Goal: Information Seeking & Learning: Learn about a topic

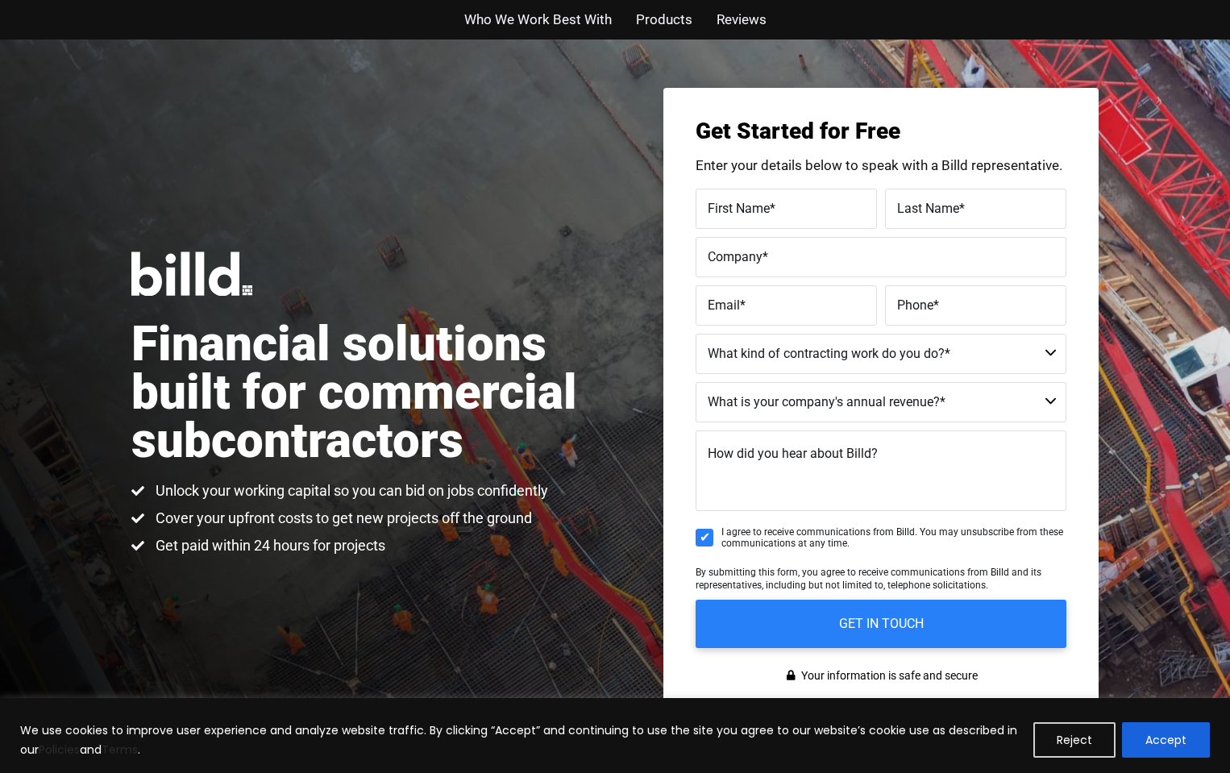
click at [647, 26] on span "Products" at bounding box center [664, 19] width 56 height 23
click at [658, 27] on span "Products" at bounding box center [664, 19] width 56 height 23
click at [563, 23] on span "Who We Work Best With" at bounding box center [537, 19] width 147 height 23
click at [727, 20] on span "Reviews" at bounding box center [741, 19] width 50 height 23
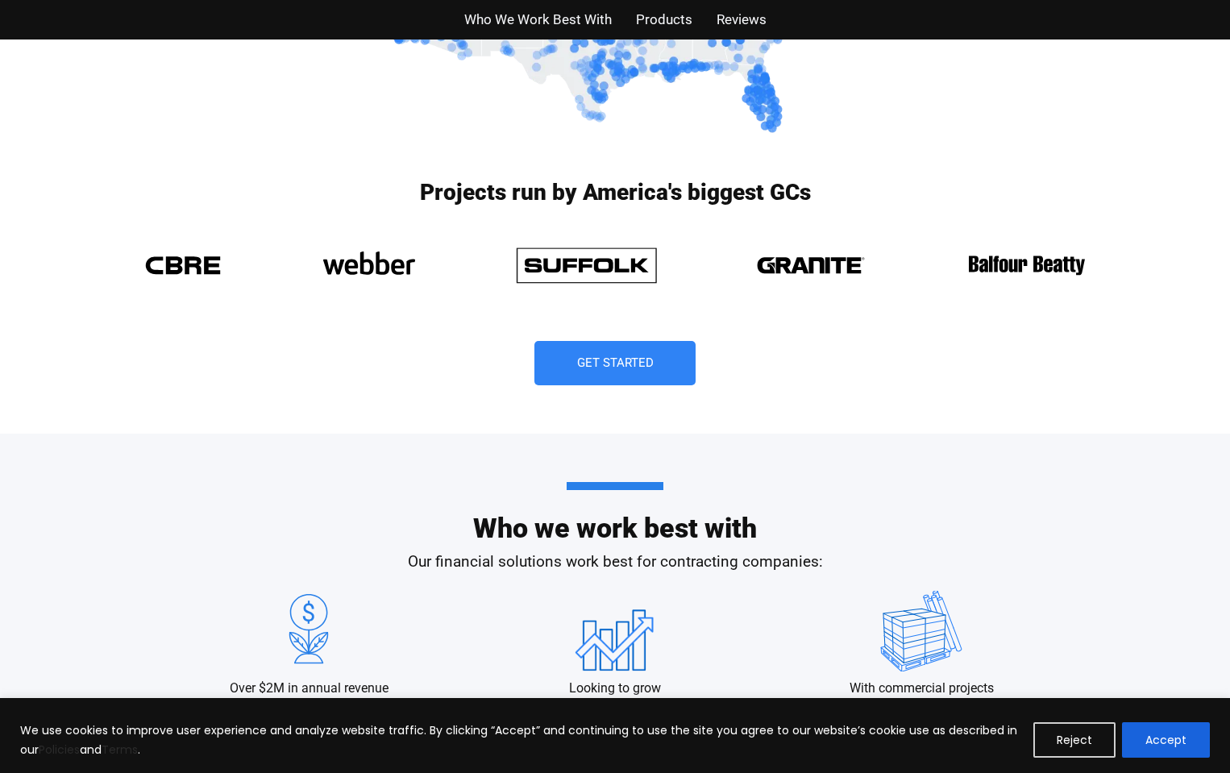
scroll to position [836, 0]
